Goal: Information Seeking & Learning: Learn about a topic

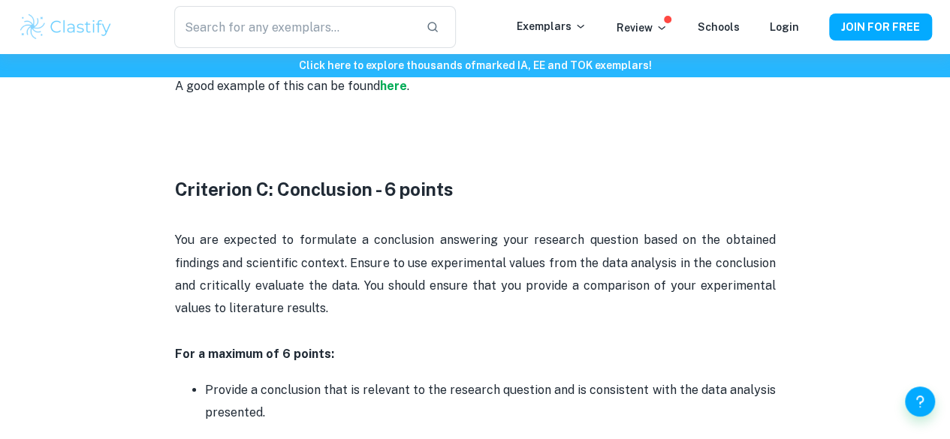
scroll to position [2277, 0]
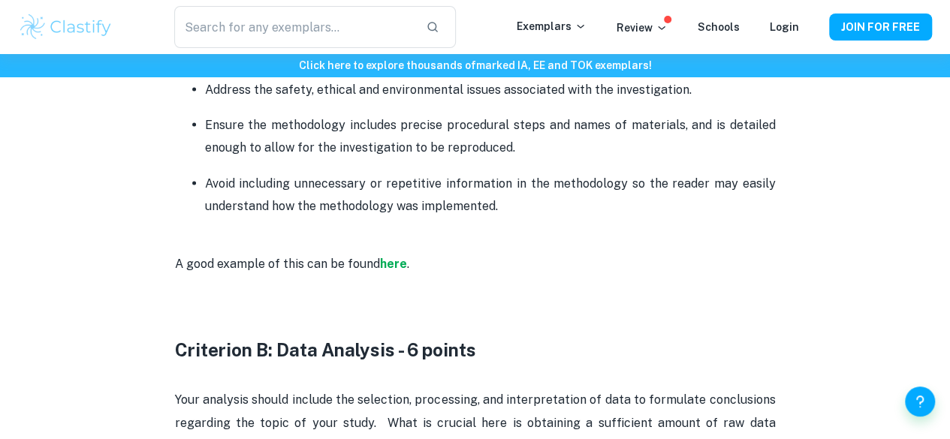
scroll to position [1451, 0]
drag, startPoint x: 509, startPoint y: 267, endPoint x: 491, endPoint y: 268, distance: 18.1
click at [491, 219] on p "Avoid including unnecessary or repetitive information in the methodology so the…" at bounding box center [490, 196] width 571 height 46
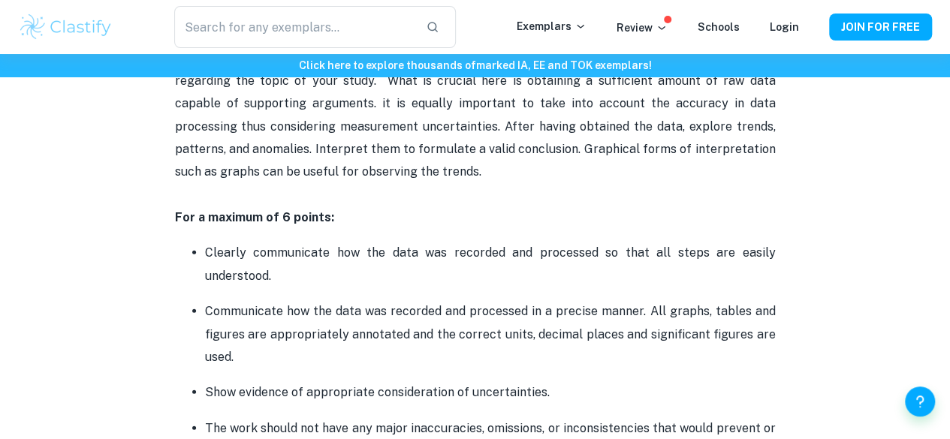
scroll to position [1792, 0]
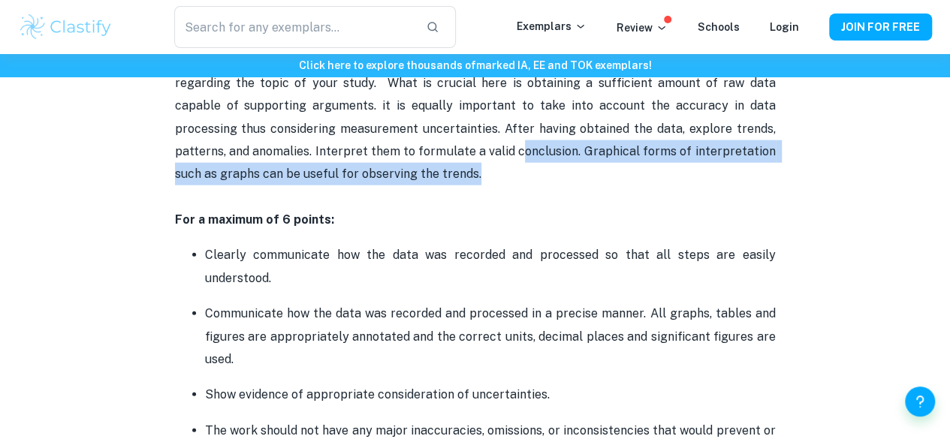
drag, startPoint x: 448, startPoint y: 241, endPoint x: 443, endPoint y: 214, distance: 27.4
click at [443, 209] on p "Your analysis should include the selection, processing, and interpretation of d…" at bounding box center [475, 129] width 601 height 160
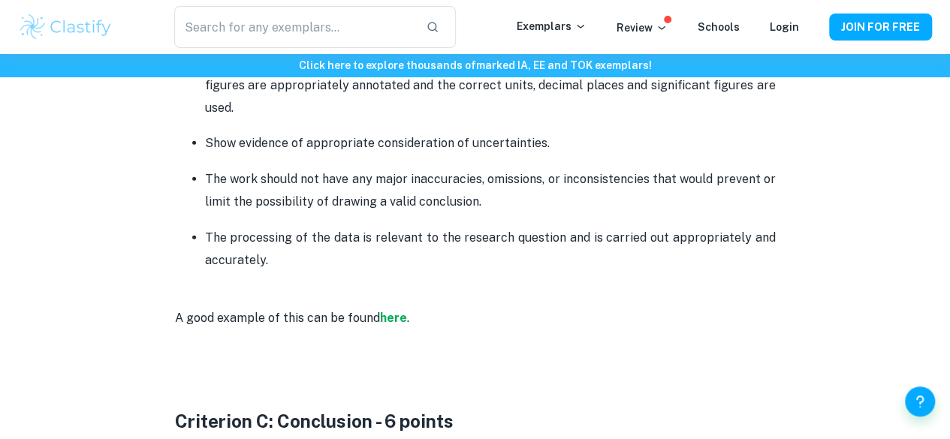
scroll to position [2042, 0]
drag, startPoint x: 511, startPoint y: 263, endPoint x: 194, endPoint y: 243, distance: 317.5
click at [205, 215] on li "The work should not have any major inaccuracies, omissions, or inconsistencies …" at bounding box center [490, 191] width 571 height 47
copy p "The work should not have any major inaccuracies, omissions, or inconsistencies …"
click at [205, 215] on li "The work should not have any major inaccuracies, omissions, or inconsistencies …" at bounding box center [490, 191] width 571 height 47
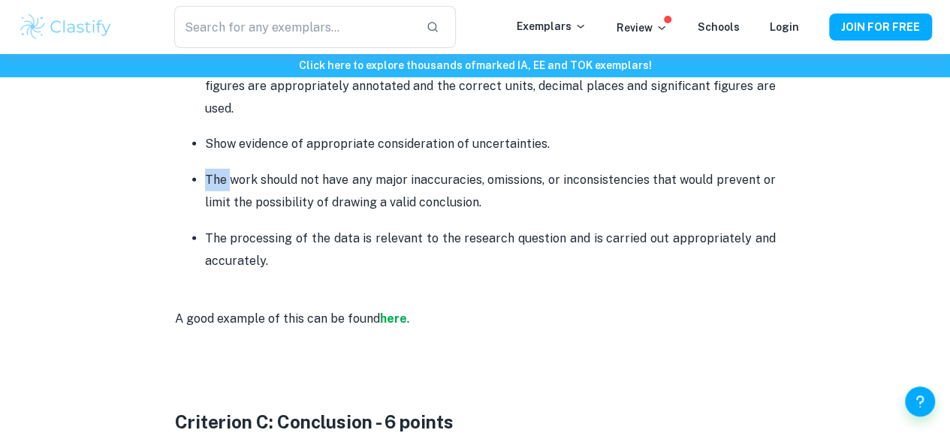
click at [205, 215] on li "The work should not have any major inaccuracies, omissions, or inconsistencies …" at bounding box center [490, 191] width 571 height 47
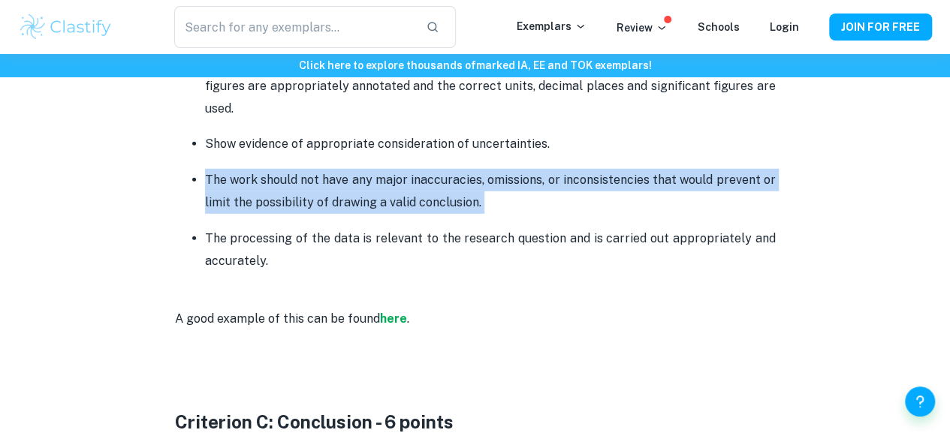
click at [205, 215] on li "The work should not have any major inaccuracies, omissions, or inconsistencies …" at bounding box center [490, 191] width 571 height 47
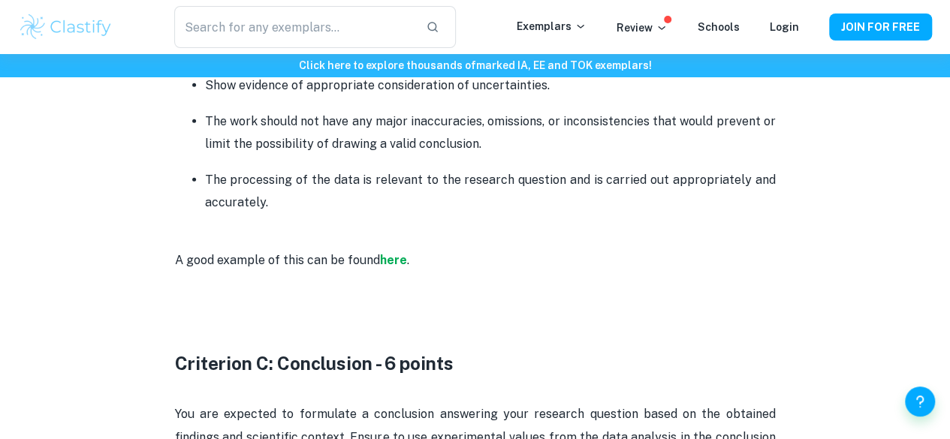
scroll to position [2102, 0]
drag, startPoint x: 484, startPoint y: 208, endPoint x: 182, endPoint y: 179, distance: 304.0
click at [182, 179] on ul "Clearly communicate how the data was recorded and processed so that all steps a…" at bounding box center [475, 73] width 601 height 280
copy p "The work should not have any major inaccuracies, omissions, or inconsistencies …"
